Goal: Information Seeking & Learning: Learn about a topic

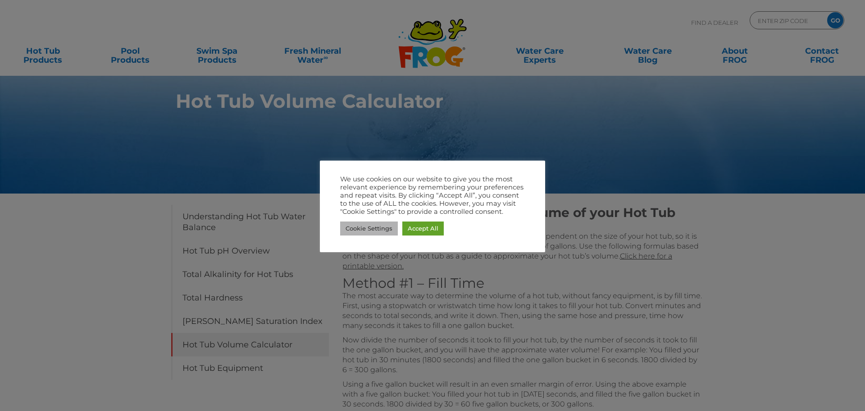
click at [374, 229] on link "Cookie Settings" at bounding box center [369, 228] width 58 height 14
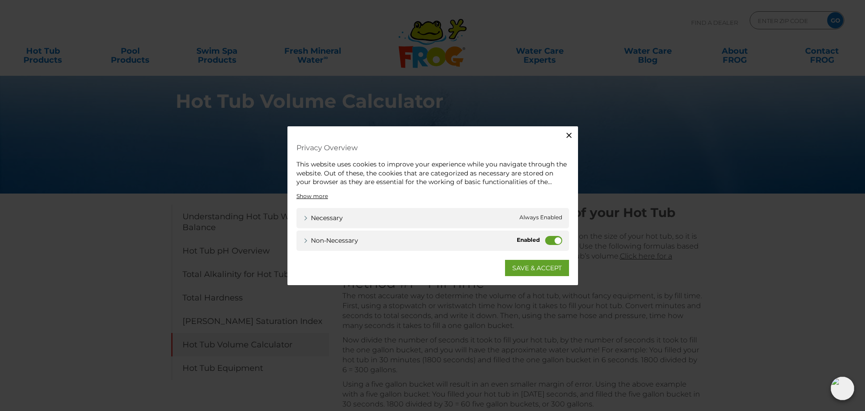
click at [555, 237] on label "Non-necessary" at bounding box center [553, 239] width 17 height 9
click at [0, 0] on input "Non-necessary" at bounding box center [0, 0] width 0 height 0
click at [527, 266] on link "SAVE & ACCEPT" at bounding box center [537, 267] width 64 height 16
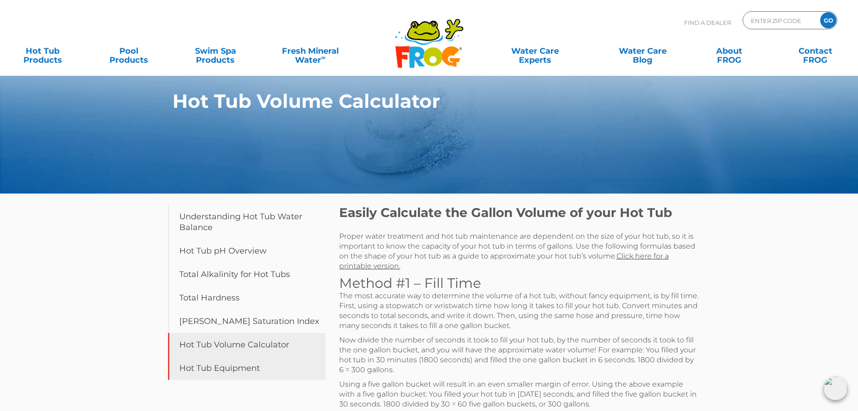
click at [233, 368] on link "Hot Tub Equipment" at bounding box center [247, 367] width 158 height 23
